Goal: Navigation & Orientation: Find specific page/section

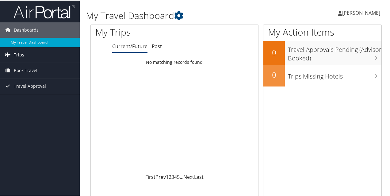
click at [29, 50] on link "Trips" at bounding box center [40, 54] width 80 height 15
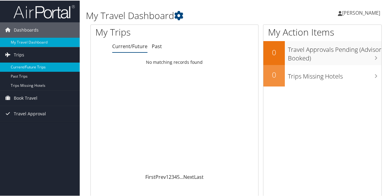
click at [34, 67] on link "Current/Future Trips" at bounding box center [40, 66] width 80 height 9
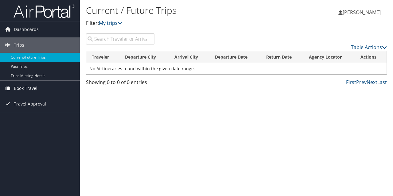
click at [29, 86] on span "Book Travel" at bounding box center [26, 88] width 24 height 15
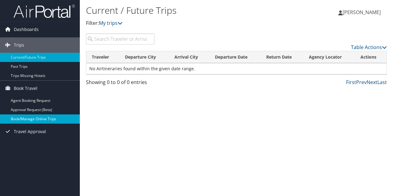
click at [31, 119] on link "Book/Manage Online Trips" at bounding box center [40, 118] width 80 height 9
